Goal: Communication & Community: Answer question/provide support

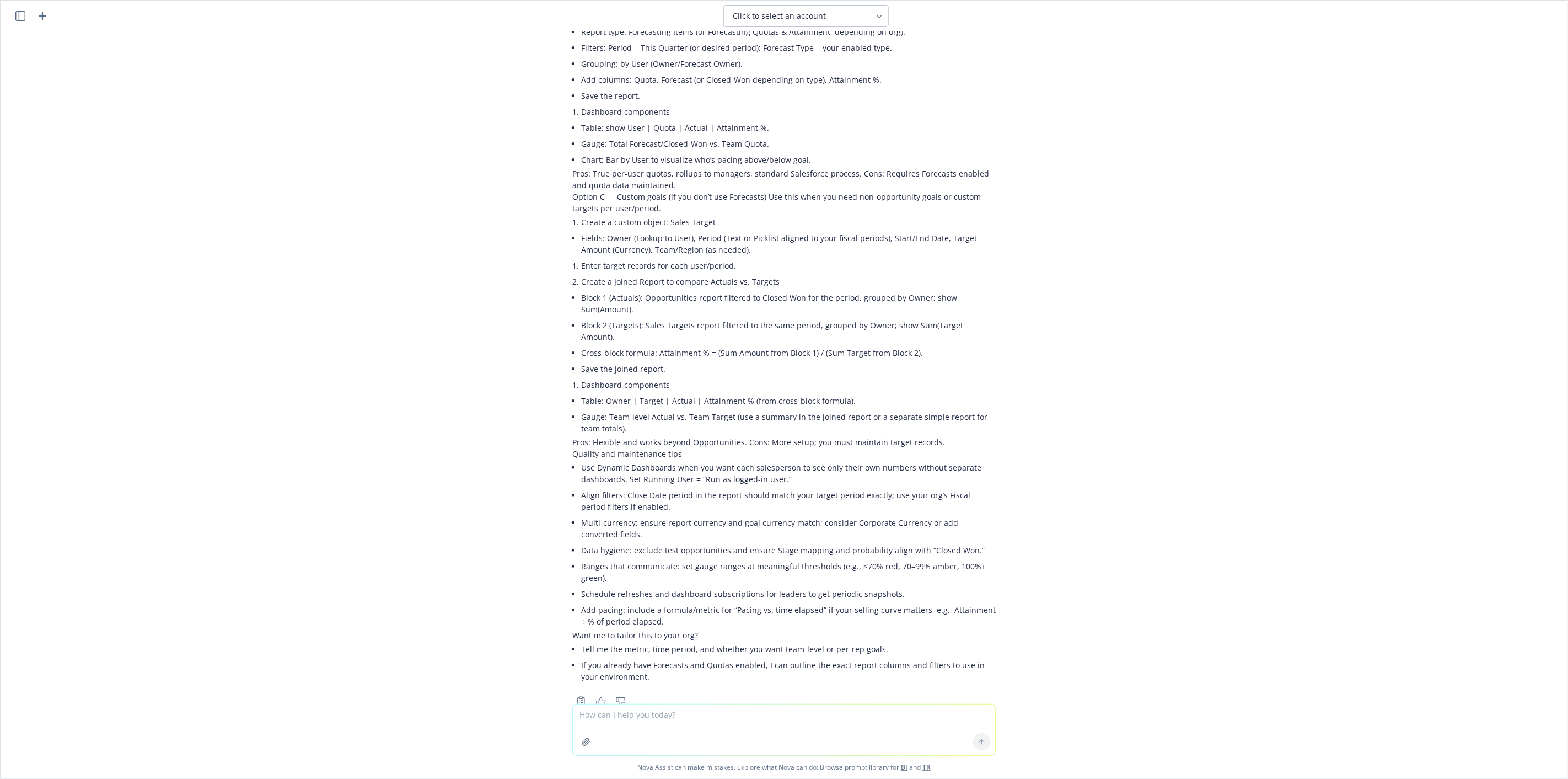
scroll to position [479, 0]
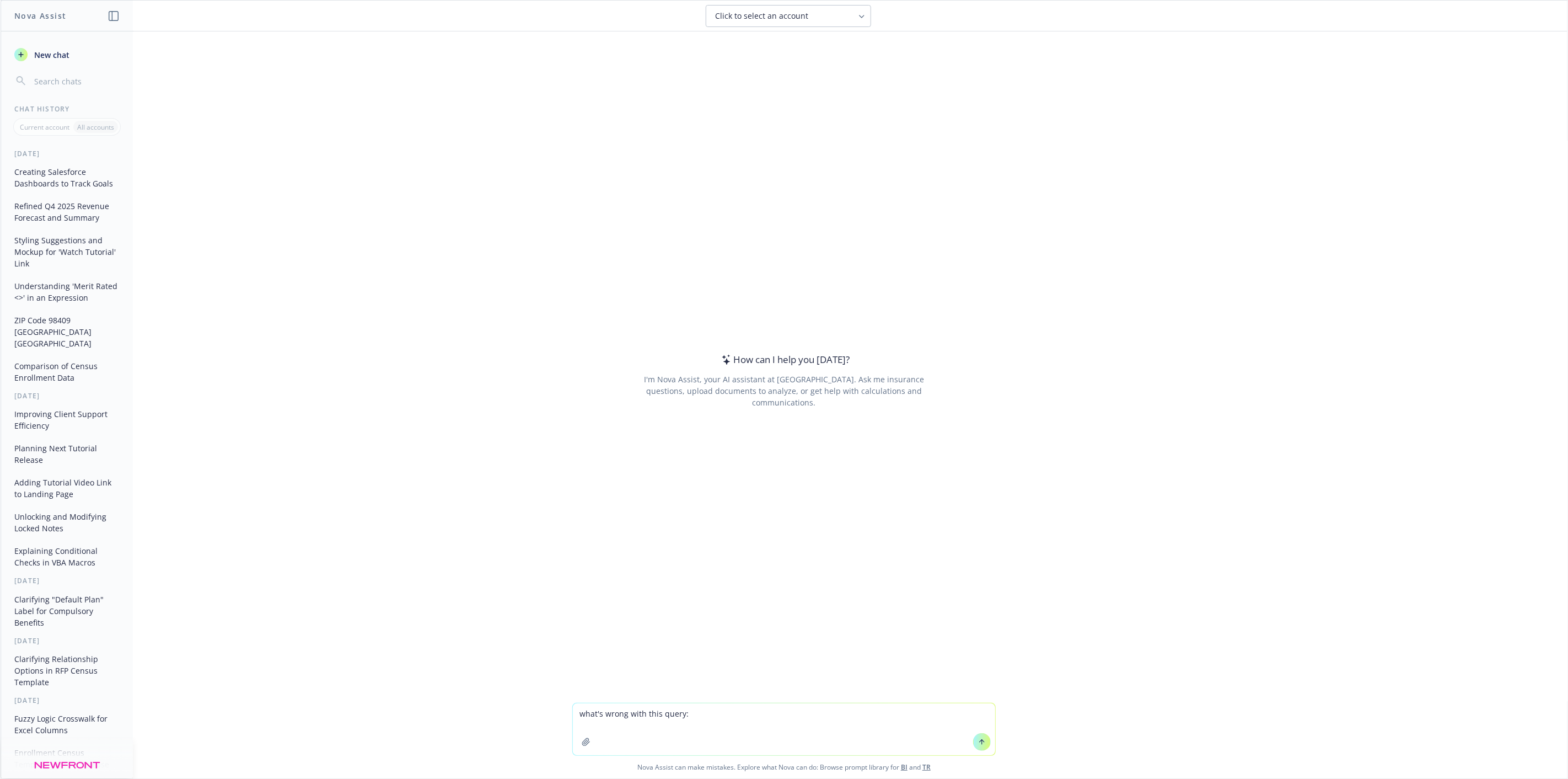
type textarea "what's wrong with this query: SELECT Id,Name,vlocity_ins__EffectiveDate__c,[URL…"
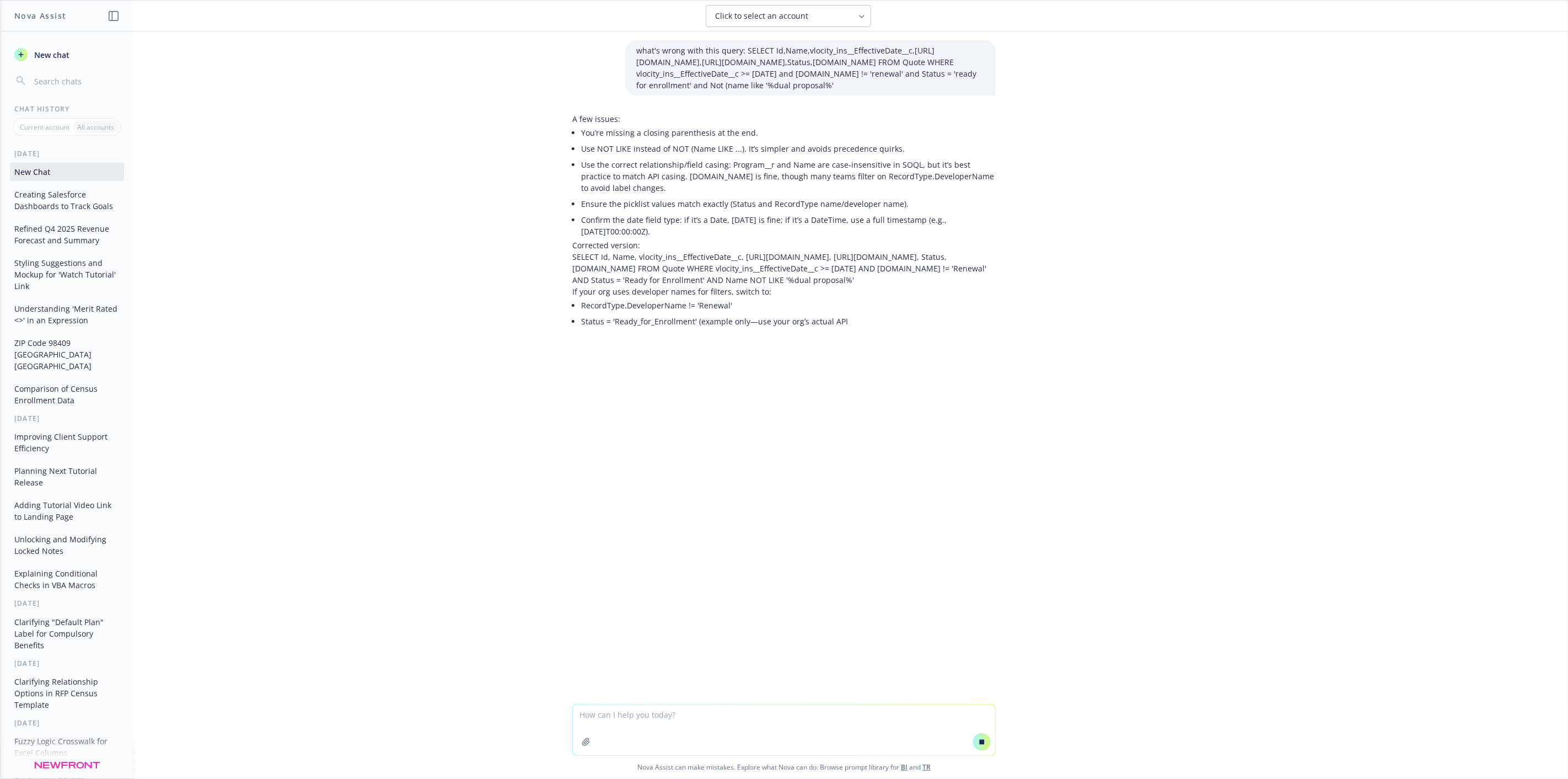
drag, startPoint x: 818, startPoint y: 284, endPoint x: 569, endPoint y: 257, distance: 250.5
click at [572, 257] on p "SELECT Id, Name, vlocity_ins__EffectiveDate__c, [URL][DOMAIN_NAME], [URL][DOMAI…" at bounding box center [784, 268] width 423 height 35
copy p "SELECT Id, Name, vlocity_ins__EffectiveDate__c, [URL][DOMAIN_NAME], [URL][DOMAI…"
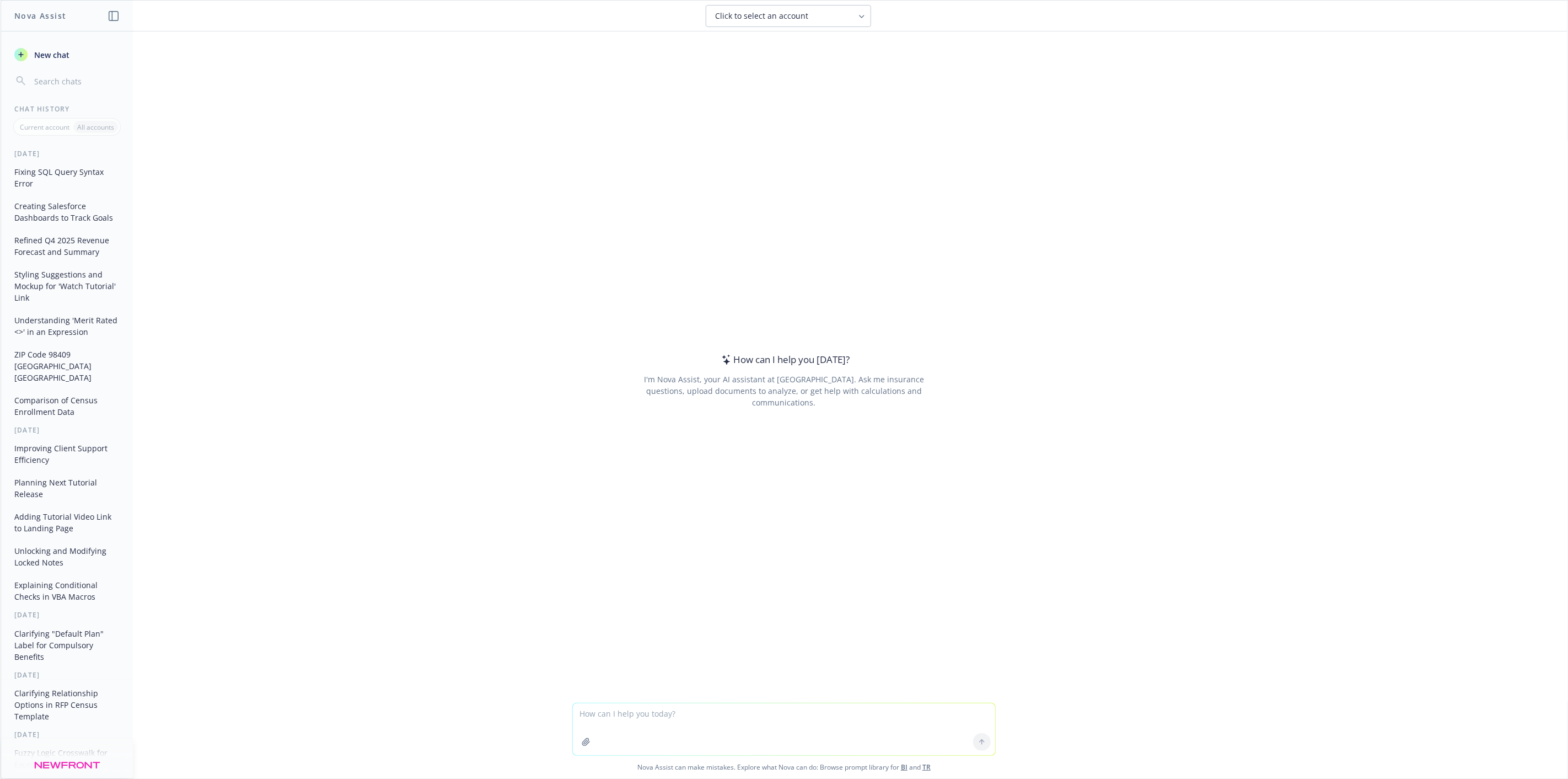
click at [51, 171] on button "Fixing SQL Query Syntax Error" at bounding box center [67, 178] width 114 height 30
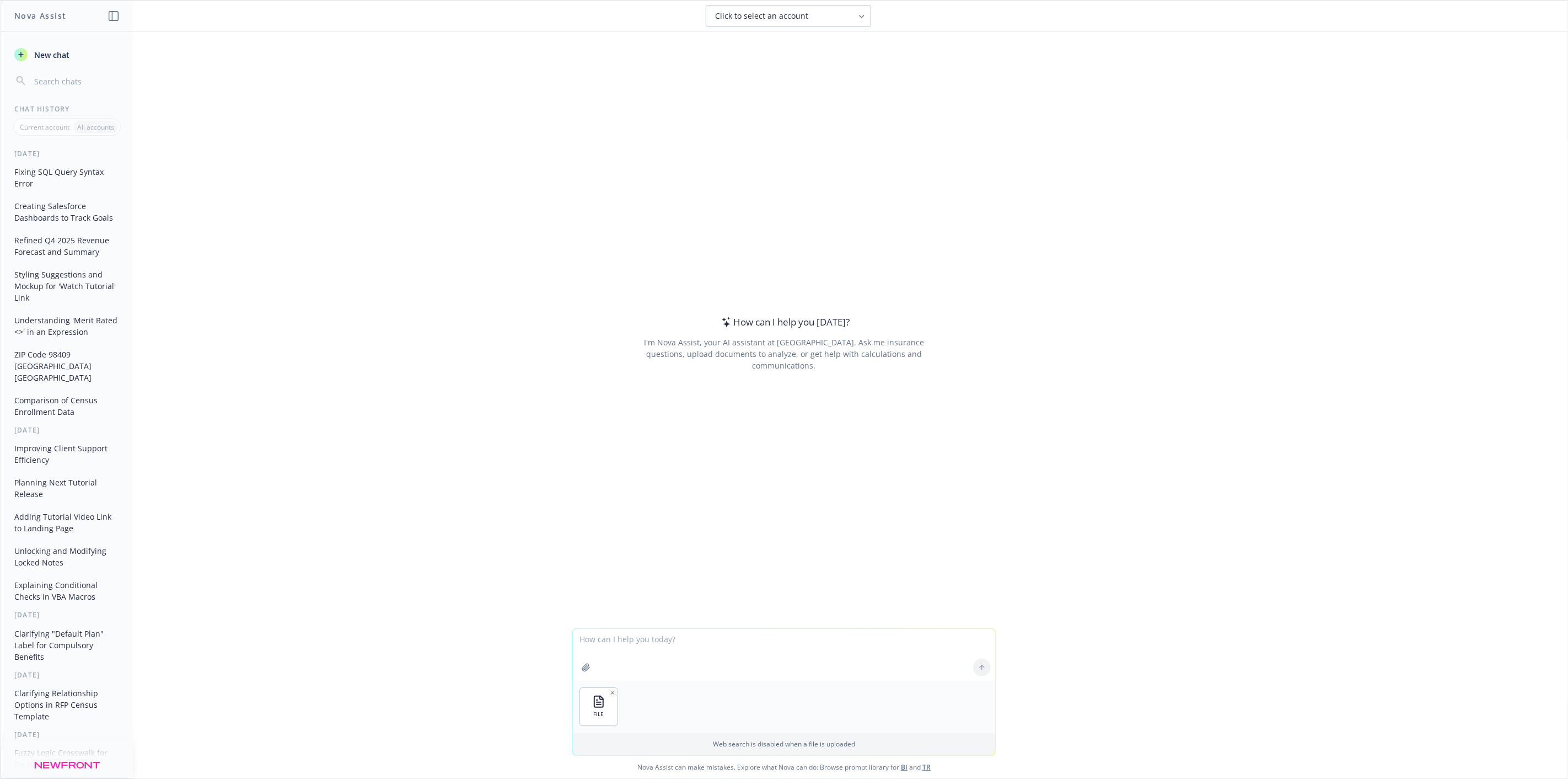
click at [597, 644] on textarea at bounding box center [784, 654] width 422 height 52
click at [744, 650] on textarea "Analyze the "ready for enrollment" tab and predict how many sales between, Nate…" at bounding box center [784, 654] width 422 height 52
paste textarea
click at [653, 691] on icon "button" at bounding box center [655, 693] width 5 height 5
click at [753, 653] on textarea "Analyze the "ready for enrollment" tab and predict how many sales between, Nate…" at bounding box center [784, 654] width 422 height 52
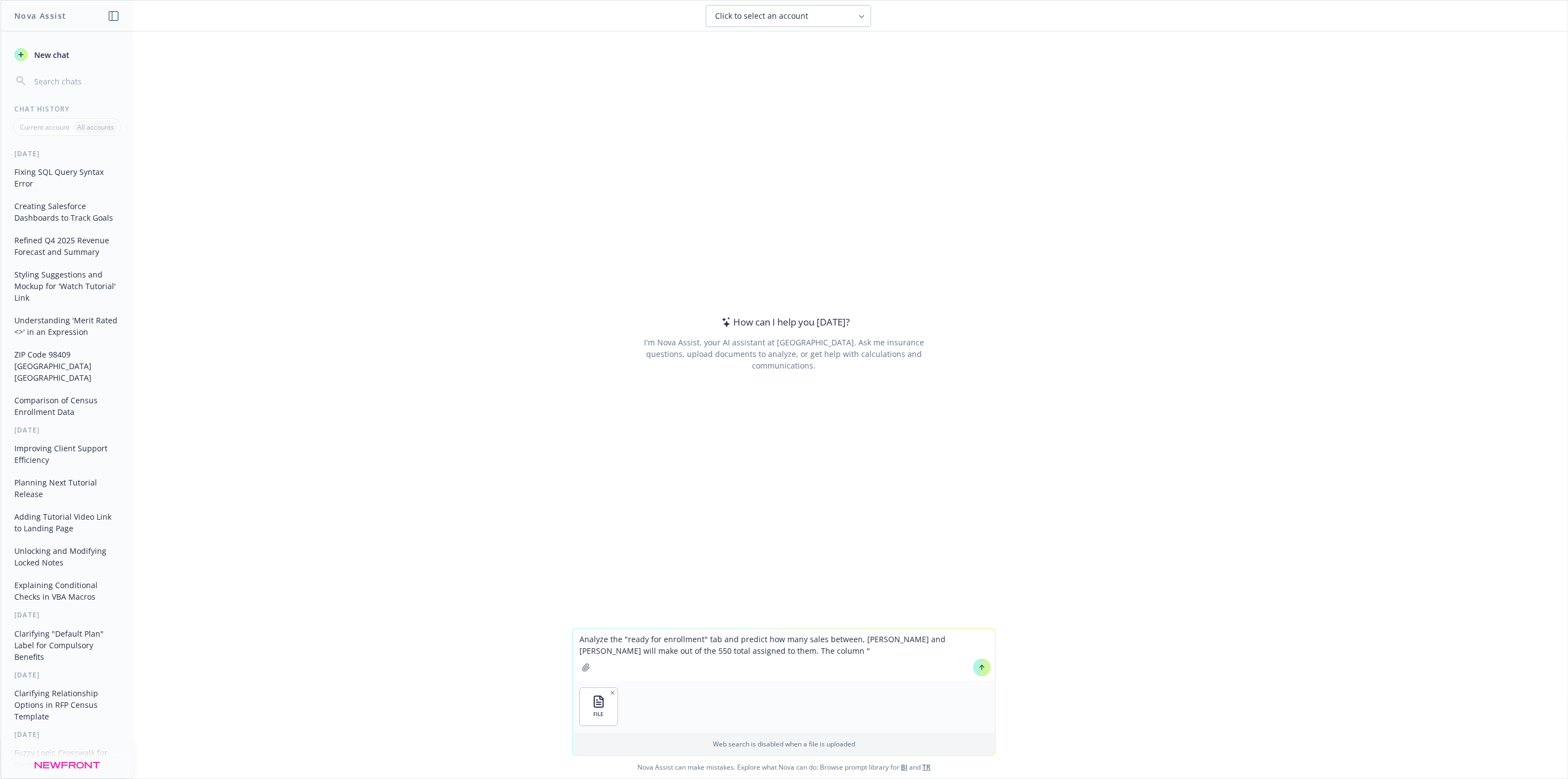
paste textarea "Opportunity.Producer_House__r.Program_Manager__r.Name"
click at [794, 656] on textarea "Analyze the "ready for enrollment" tab and predict how many sales between, Nate…" at bounding box center [784, 650] width 422 height 62
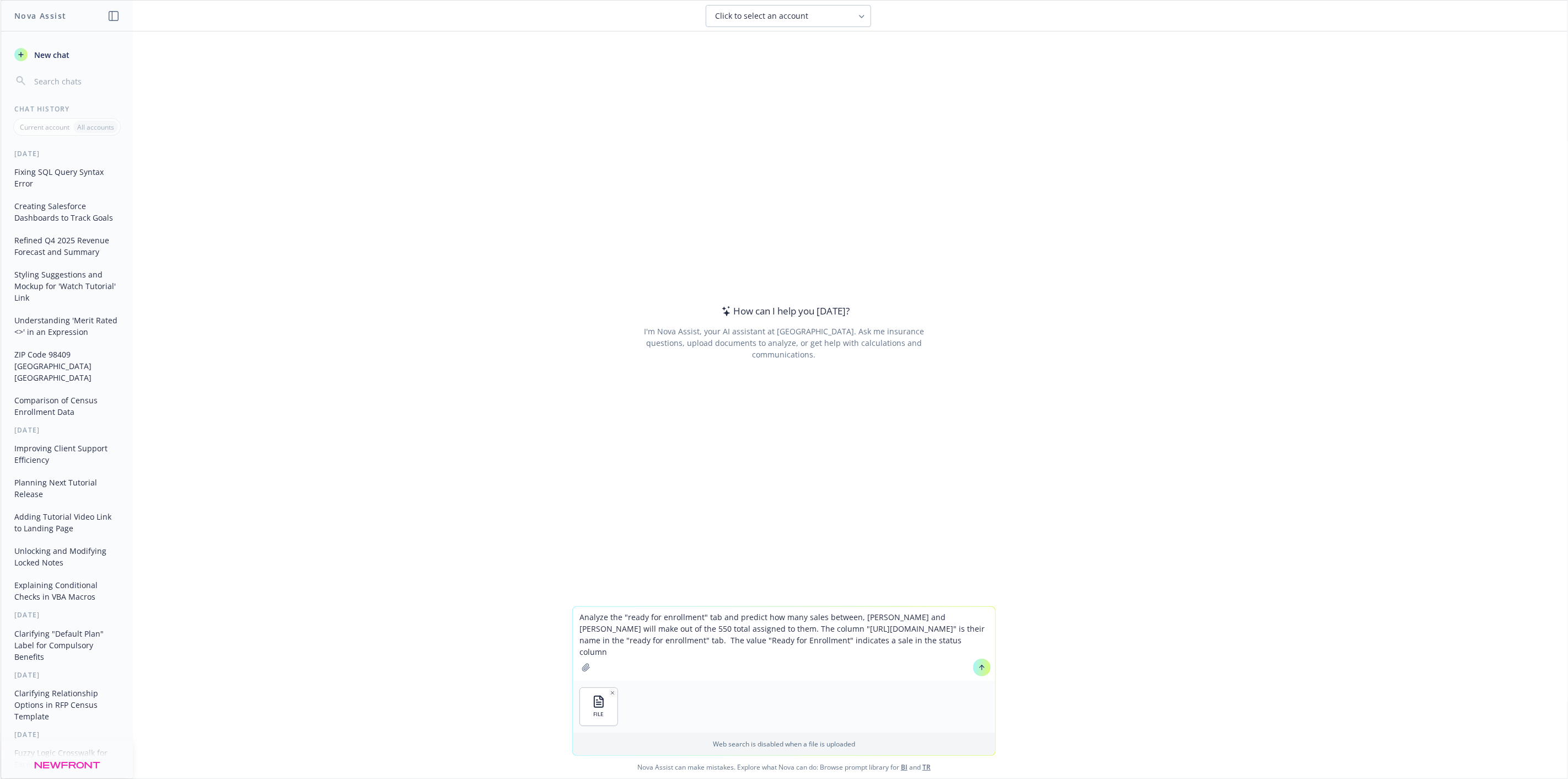
type textarea "Analyze the "ready for enrollment" tab and predict how many sales between, Nate…"
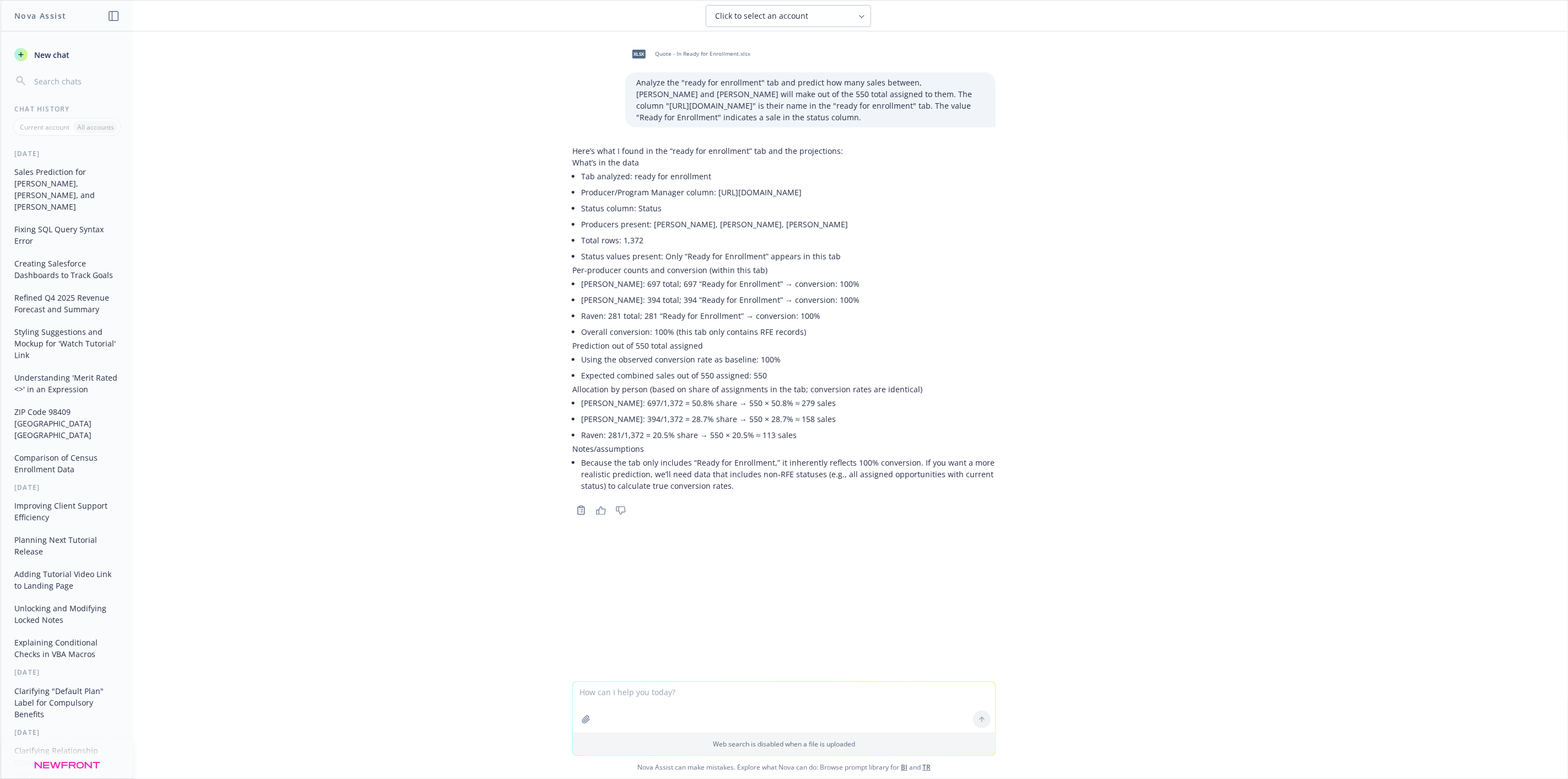
click at [672, 683] on textarea at bounding box center [784, 707] width 422 height 51
click at [673, 690] on textarea at bounding box center [784, 707] width 422 height 51
type textarea "break it out by sales plan and case count column to today up to the 550"
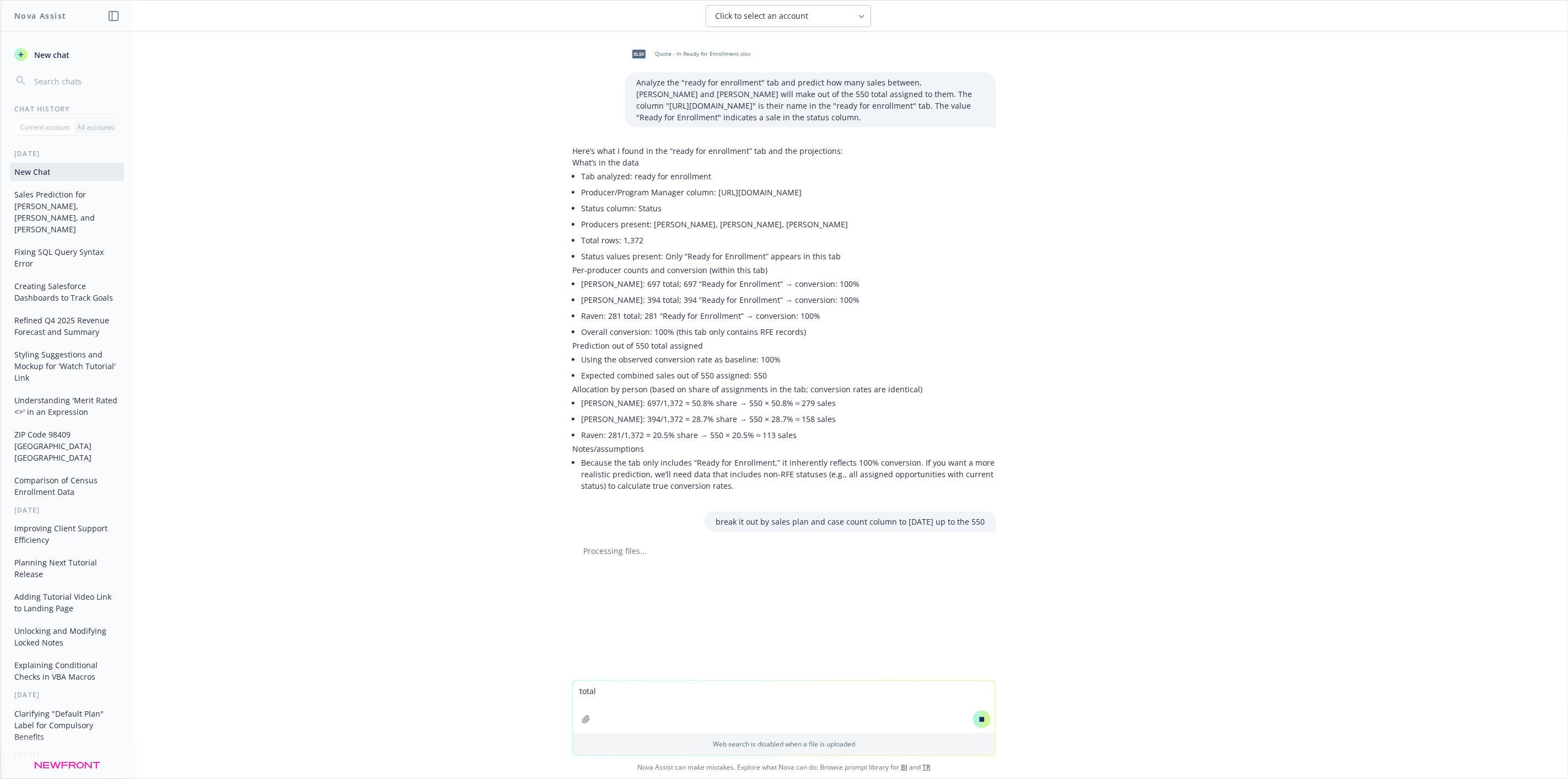
click at [978, 716] on icon at bounding box center [982, 719] width 8 height 8
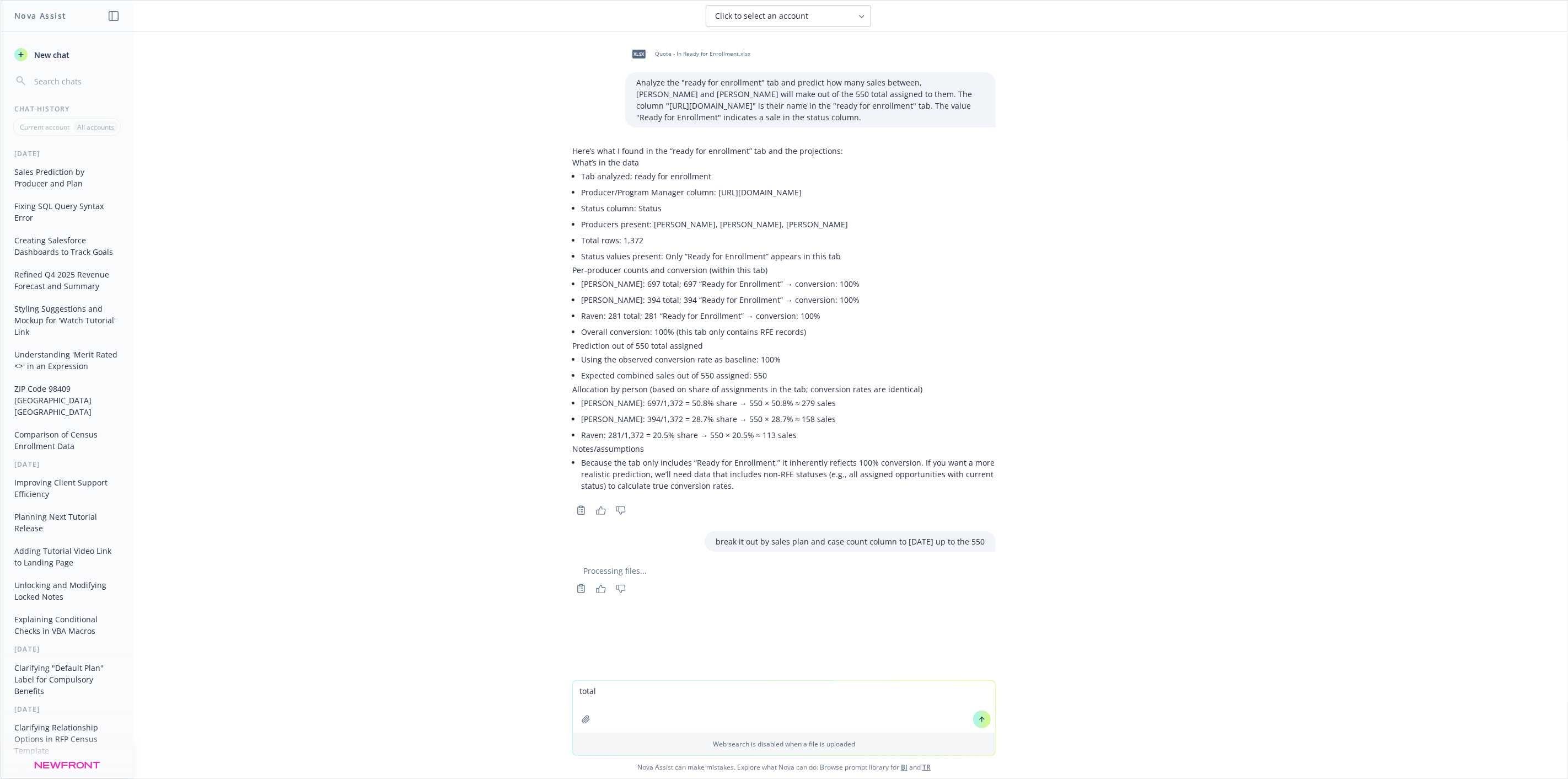
click at [781, 700] on textarea "total" at bounding box center [784, 706] width 422 height 52
type textarea "to total*"
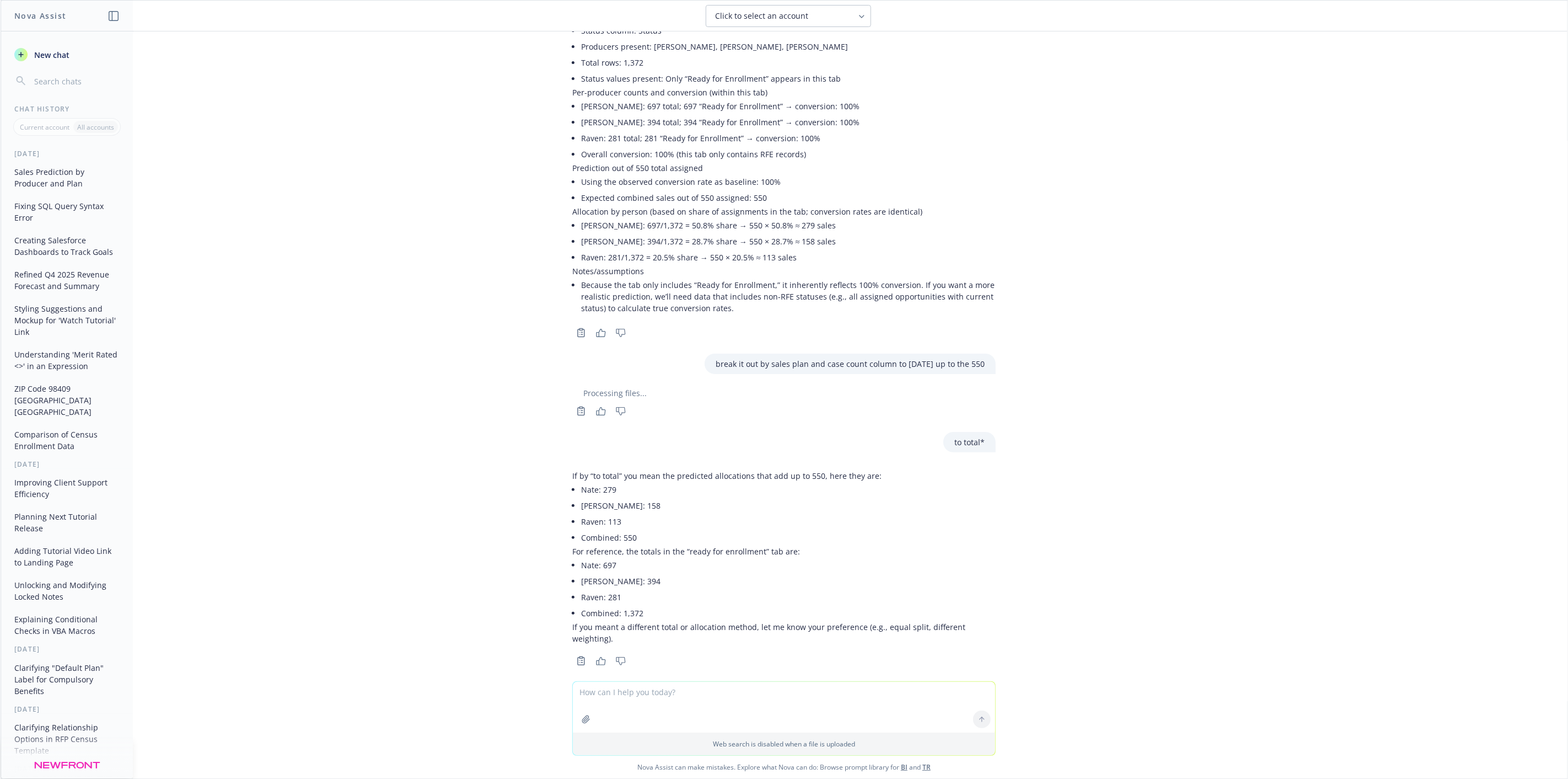
scroll to position [179, 0]
